Goal: Information Seeking & Learning: Learn about a topic

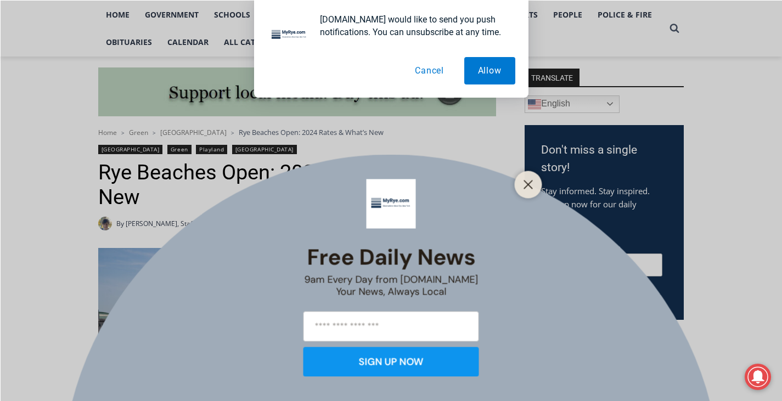
scroll to position [219, 0]
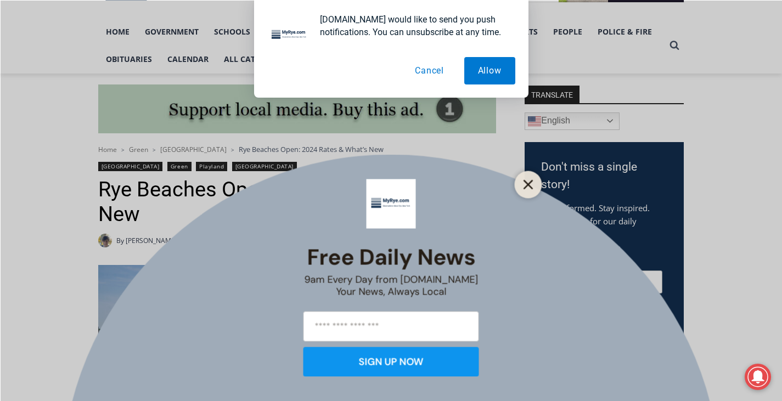
click at [522, 177] on button "Close" at bounding box center [527, 184] width 15 height 15
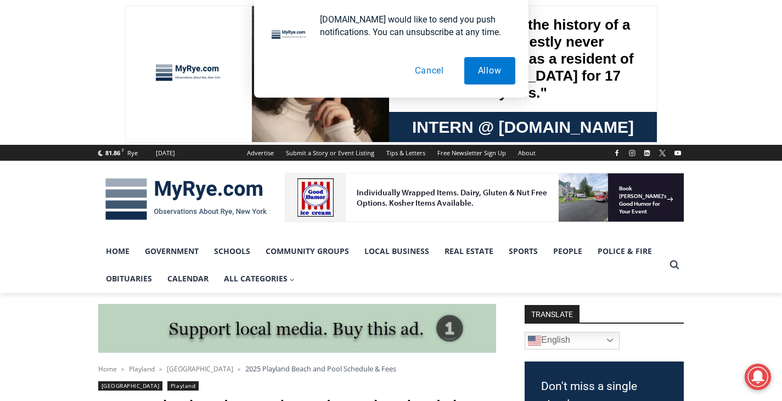
click at [432, 67] on button "Cancel" at bounding box center [429, 70] width 56 height 27
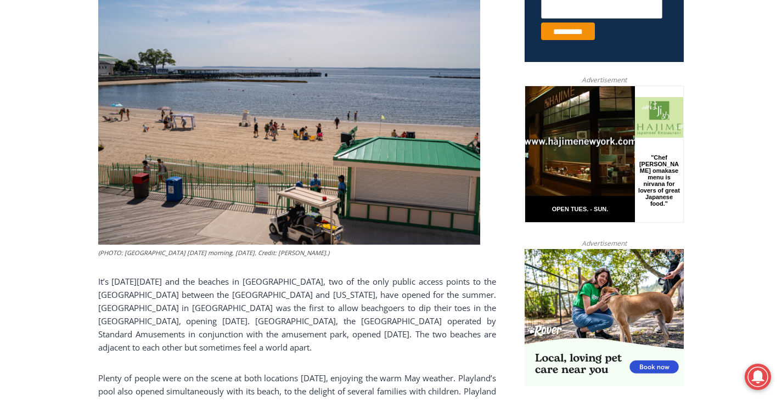
scroll to position [494, 0]
